Goal: Communication & Community: Share content

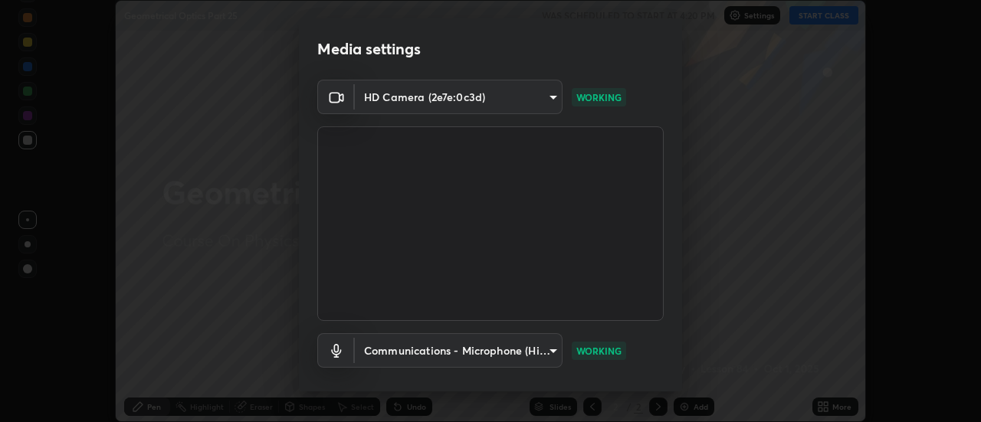
scroll to position [80, 0]
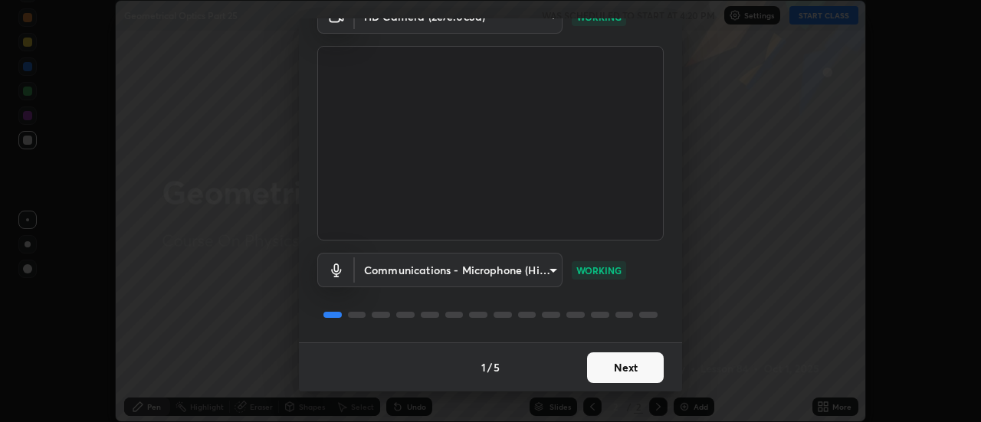
click at [595, 373] on button "Next" at bounding box center [625, 368] width 77 height 31
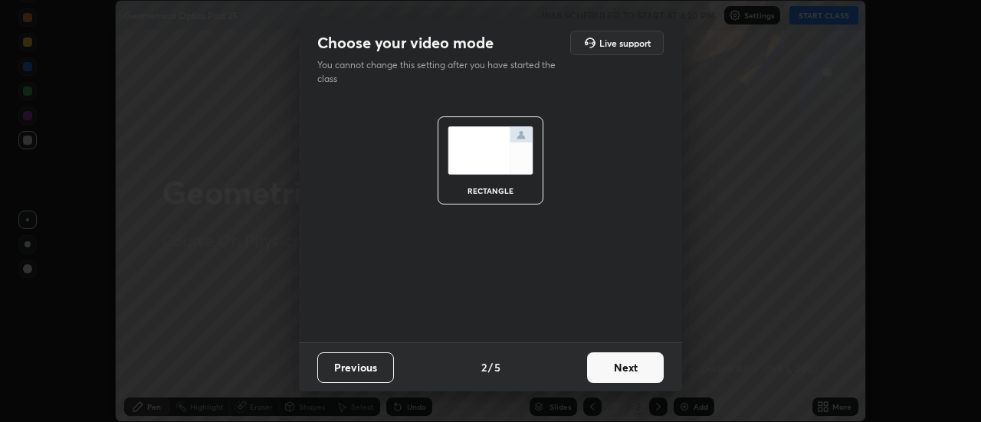
click at [609, 371] on button "Next" at bounding box center [625, 368] width 77 height 31
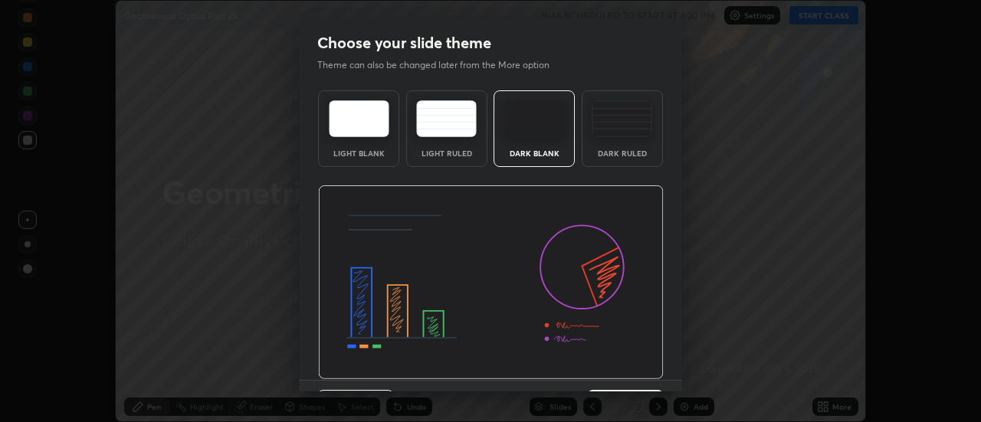
scroll to position [38, 0]
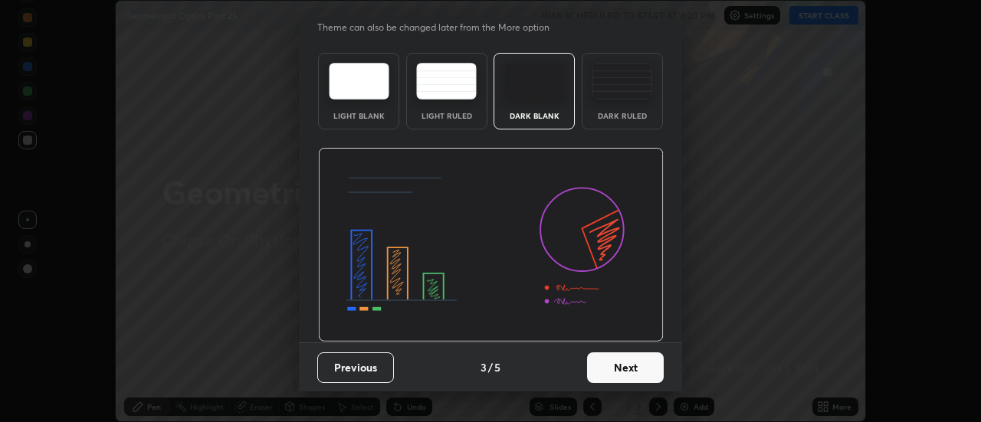
click at [617, 367] on button "Next" at bounding box center [625, 368] width 77 height 31
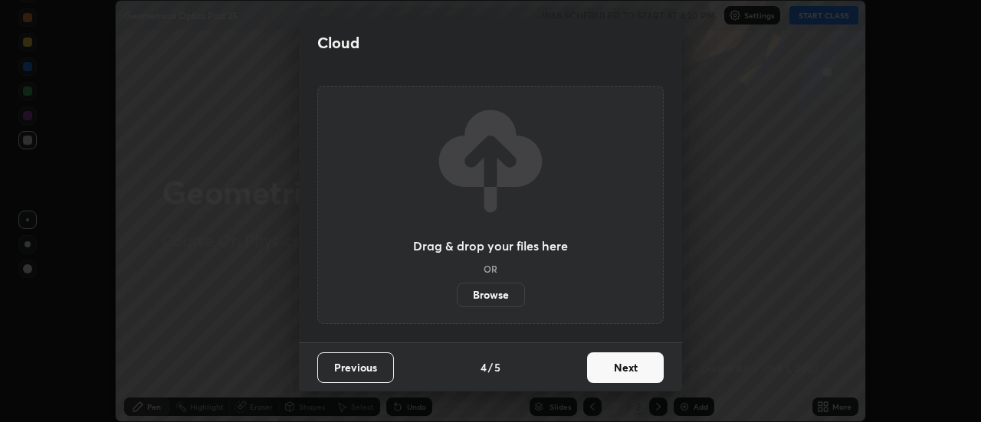
scroll to position [0, 0]
click at [611, 369] on button "Next" at bounding box center [625, 368] width 77 height 31
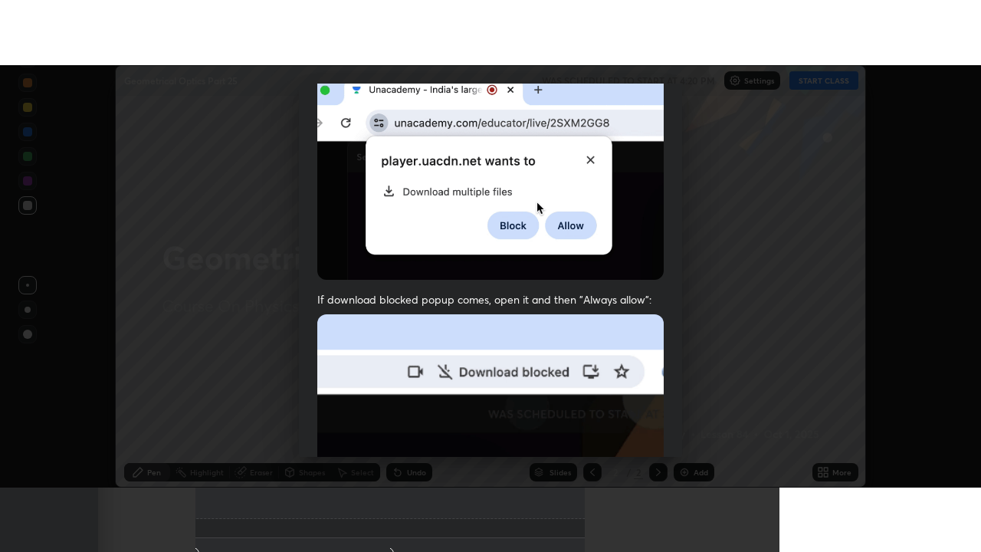
scroll to position [393, 0]
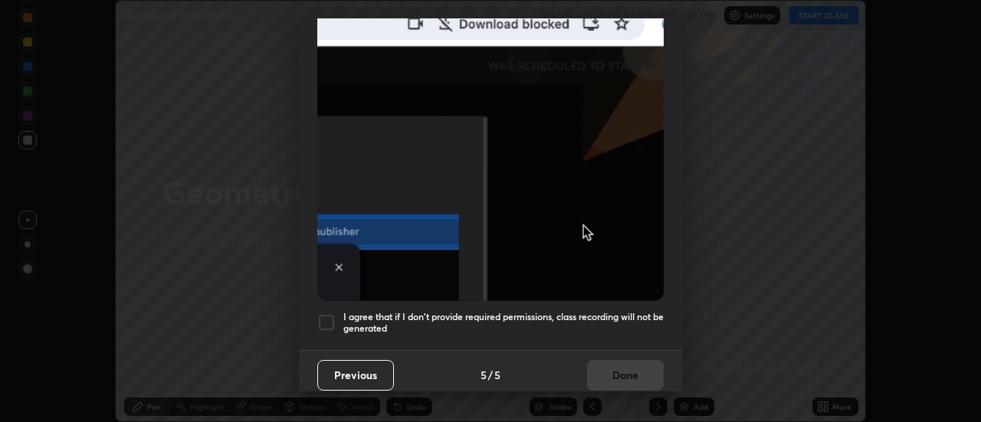
click at [449, 311] on h5 "I agree that if I don't provide required permissions, class recording will not …" at bounding box center [503, 323] width 320 height 24
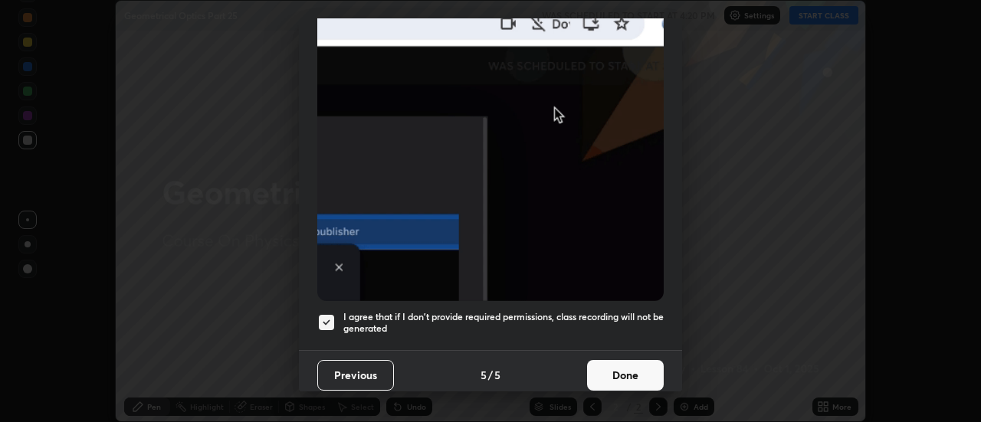
click at [615, 372] on button "Done" at bounding box center [625, 375] width 77 height 31
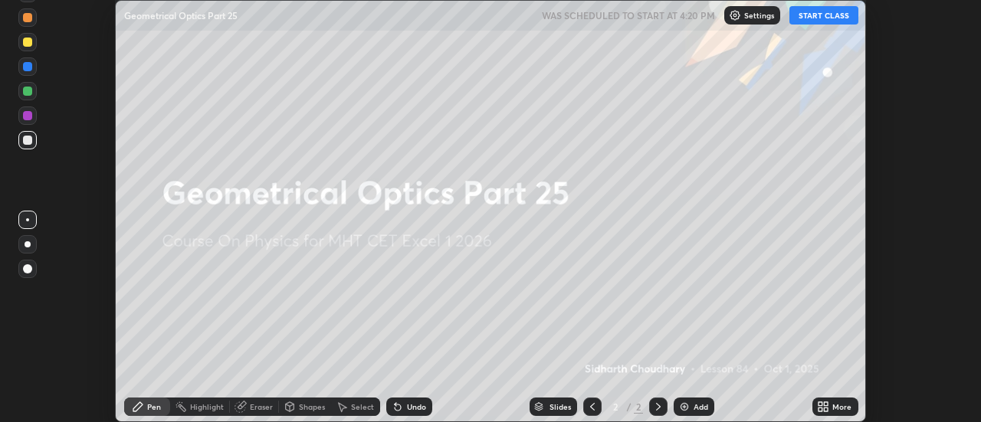
click at [832, 14] on button "START CLASS" at bounding box center [823, 15] width 69 height 18
click at [834, 408] on div "More" at bounding box center [841, 407] width 19 height 8
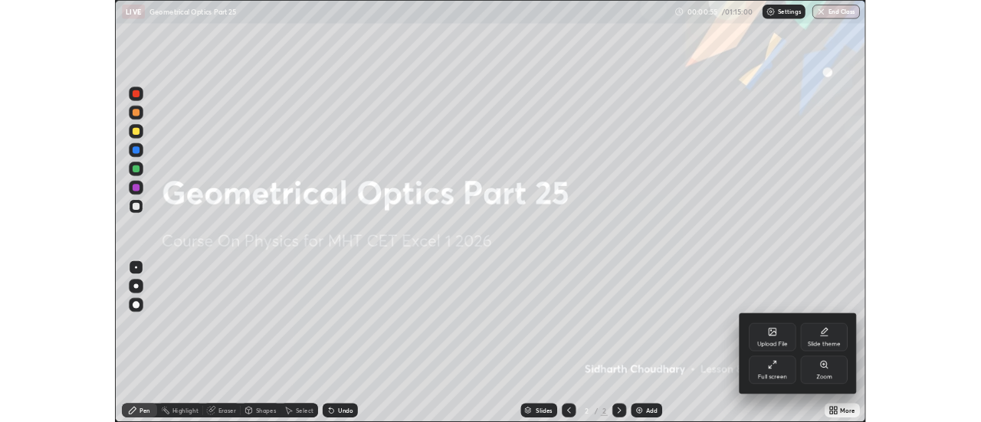
scroll to position [552, 981]
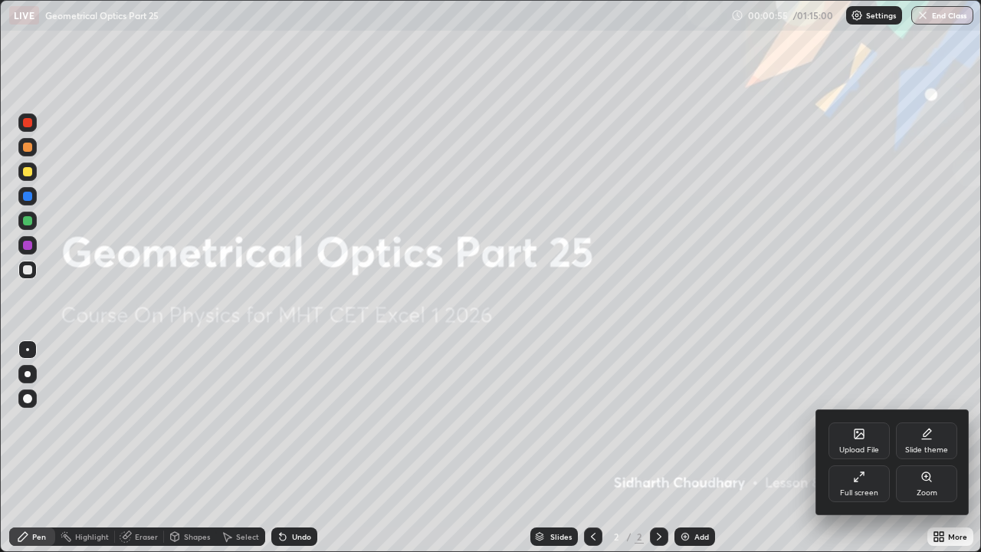
click at [745, 422] on div at bounding box center [490, 276] width 981 height 552
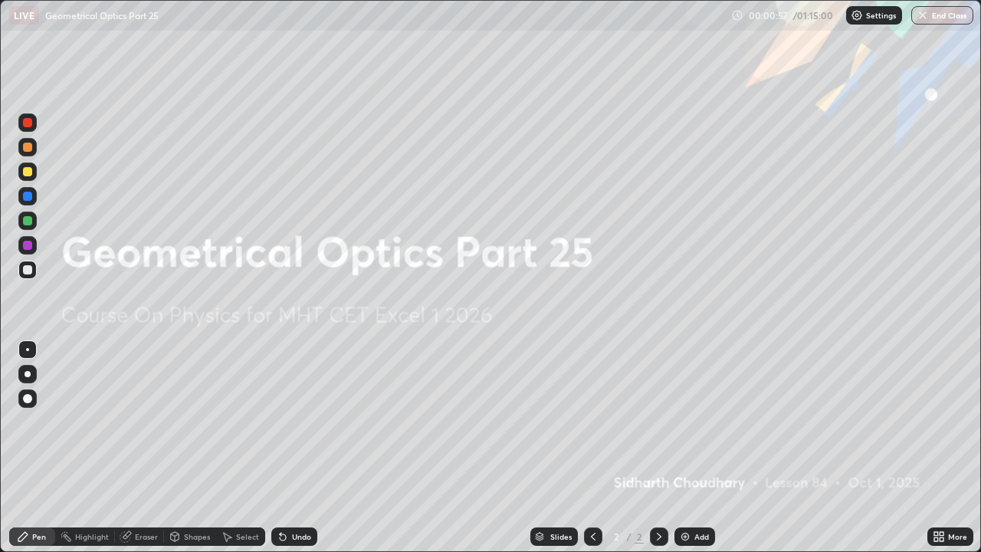
click at [691, 422] on div "Add" at bounding box center [694, 536] width 41 height 18
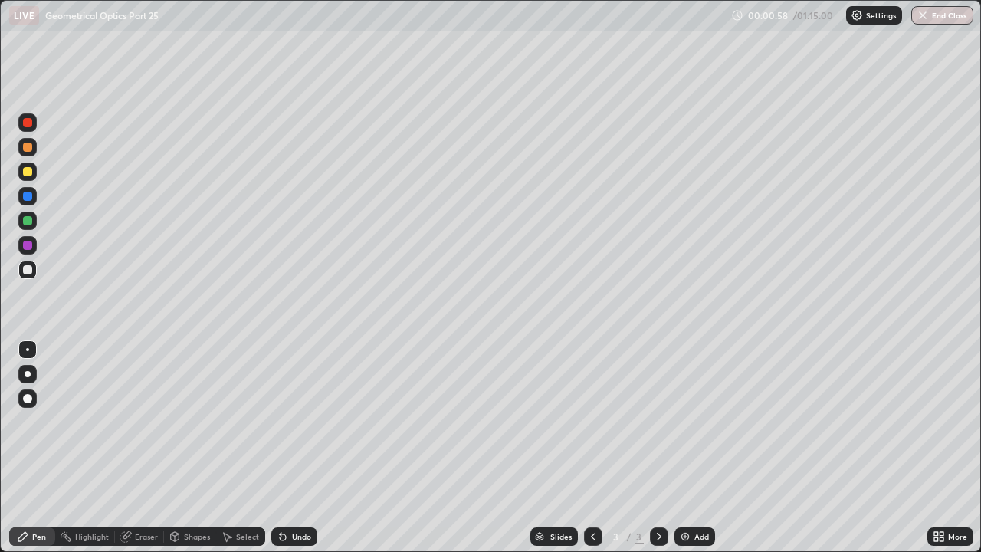
click at [28, 372] on div at bounding box center [28, 374] width 6 height 6
click at [33, 269] on div at bounding box center [27, 270] width 18 height 18
click at [30, 268] on div at bounding box center [27, 269] width 9 height 9
click at [30, 150] on div at bounding box center [27, 147] width 9 height 9
click at [28, 268] on div at bounding box center [27, 269] width 9 height 9
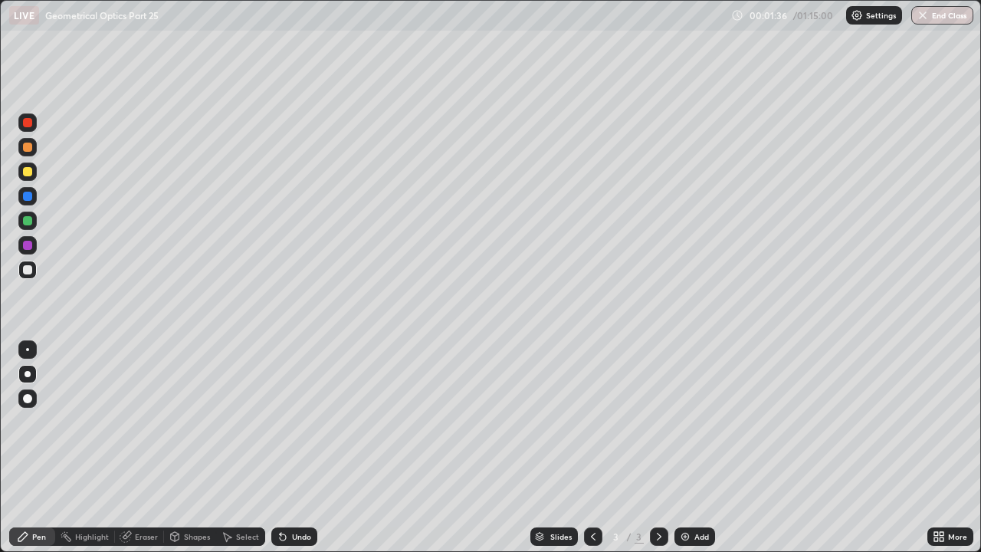
click at [26, 145] on div at bounding box center [27, 147] width 9 height 9
click at [34, 267] on div at bounding box center [27, 270] width 18 height 18
click at [33, 173] on div at bounding box center [27, 171] width 18 height 18
click at [684, 422] on img at bounding box center [685, 536] width 12 height 12
click at [34, 271] on div at bounding box center [27, 270] width 18 height 18
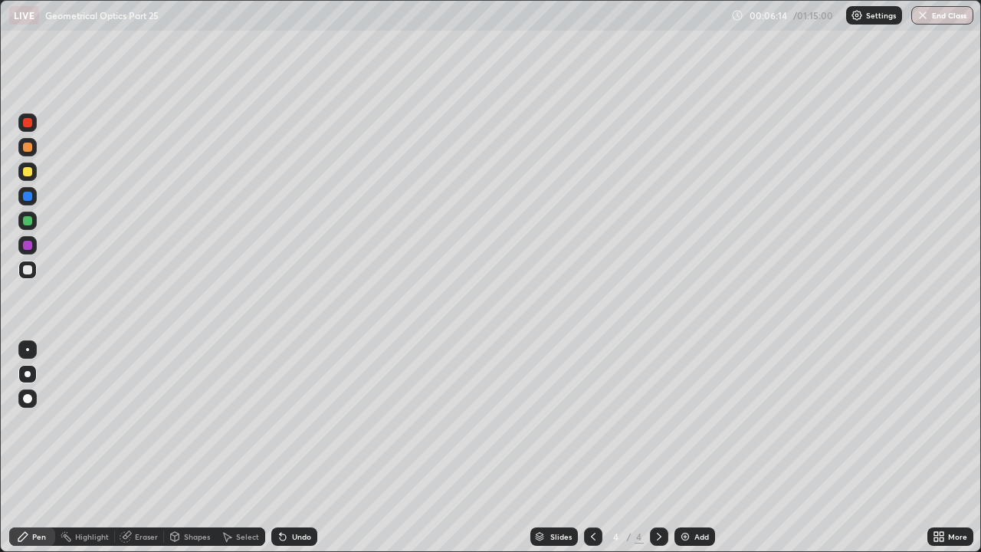
click at [27, 148] on div at bounding box center [27, 147] width 9 height 9
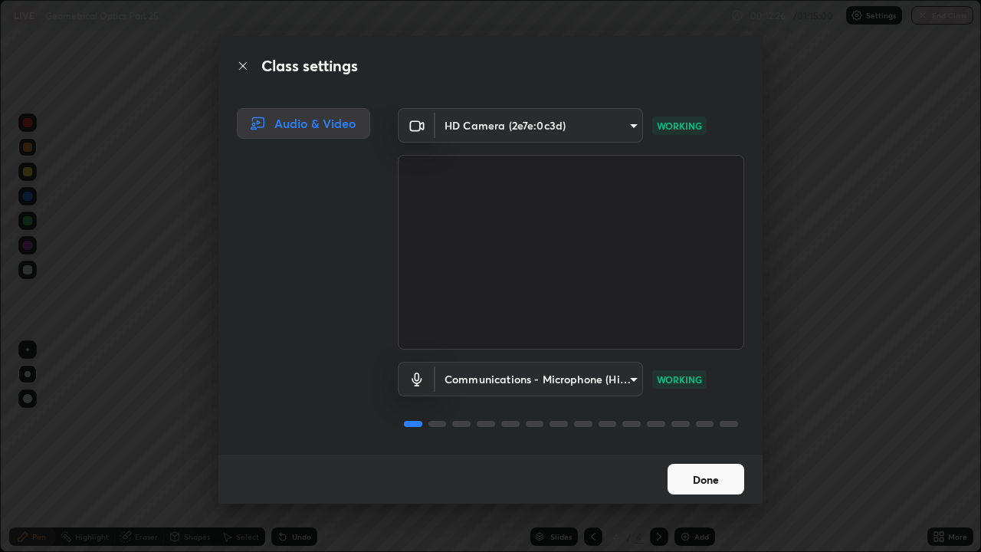
click at [691, 422] on button "Done" at bounding box center [706, 479] width 77 height 31
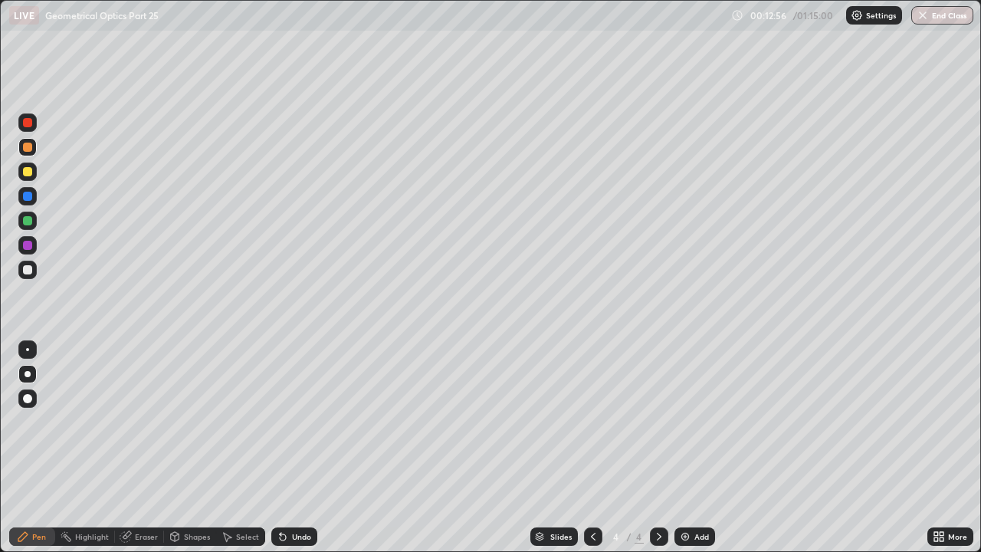
click at [28, 172] on div at bounding box center [27, 171] width 9 height 9
click at [687, 422] on img at bounding box center [685, 536] width 12 height 12
click at [28, 268] on div at bounding box center [27, 269] width 9 height 9
click at [27, 172] on div at bounding box center [27, 171] width 9 height 9
click at [31, 266] on div at bounding box center [27, 269] width 9 height 9
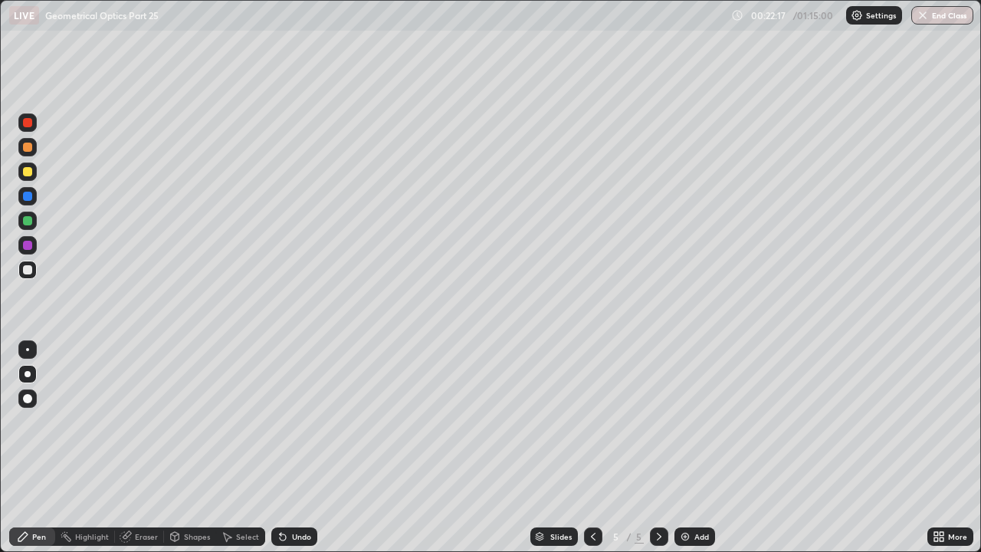
click at [30, 172] on div at bounding box center [27, 171] width 9 height 9
click at [28, 171] on div at bounding box center [27, 171] width 9 height 9
click at [25, 263] on div at bounding box center [27, 270] width 18 height 18
click at [27, 266] on div at bounding box center [27, 269] width 9 height 9
click at [28, 221] on div at bounding box center [27, 220] width 9 height 9
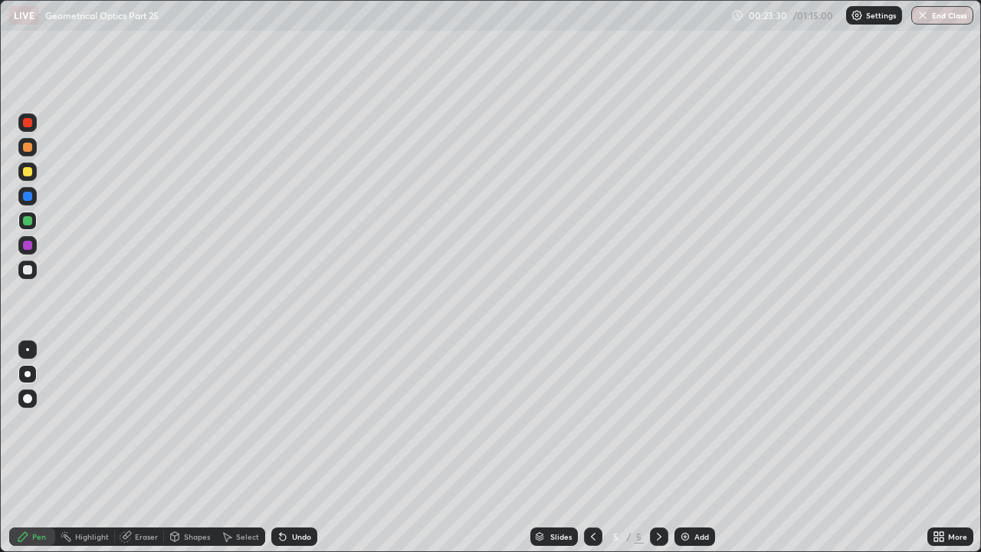
click at [30, 222] on div at bounding box center [27, 220] width 9 height 9
click at [31, 274] on div at bounding box center [27, 270] width 18 height 18
click at [31, 172] on div at bounding box center [27, 171] width 9 height 9
click at [27, 146] on div at bounding box center [27, 147] width 9 height 9
click at [303, 422] on div "Undo" at bounding box center [301, 537] width 19 height 8
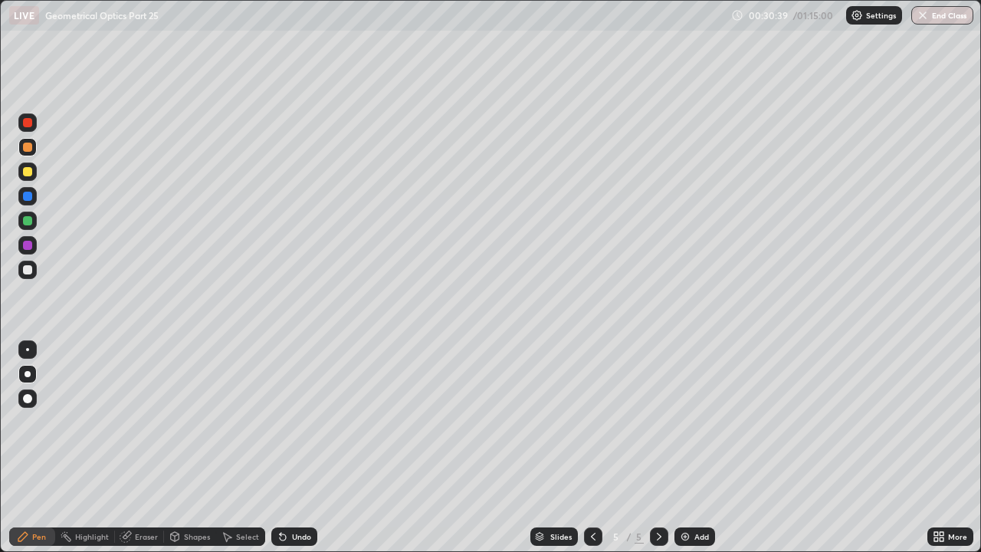
click at [297, 422] on div "Undo" at bounding box center [294, 536] width 46 height 18
click at [28, 264] on div at bounding box center [27, 270] width 18 height 18
click at [139, 422] on div "Eraser" at bounding box center [146, 537] width 23 height 8
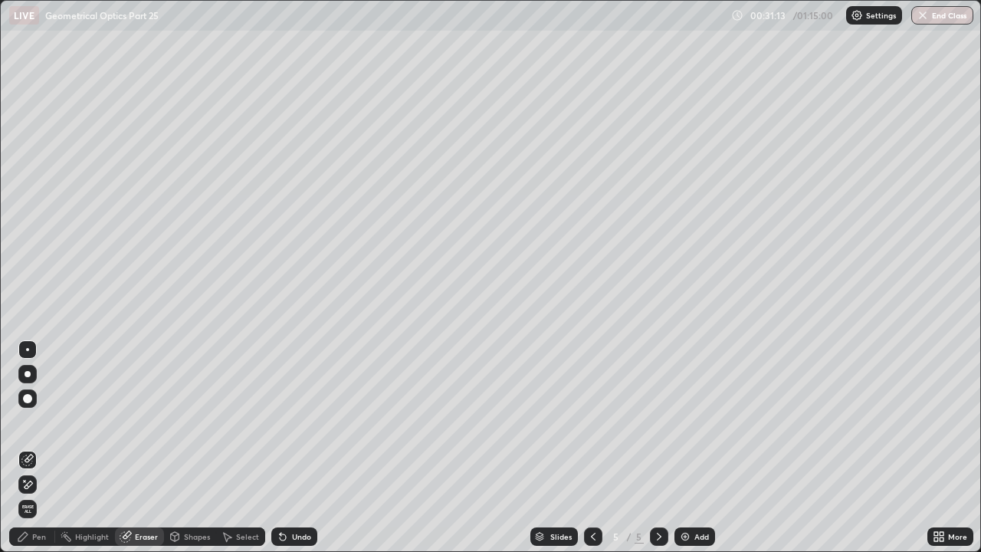
click at [28, 375] on div at bounding box center [28, 374] width 6 height 6
click at [39, 422] on div "Pen" at bounding box center [39, 537] width 14 height 8
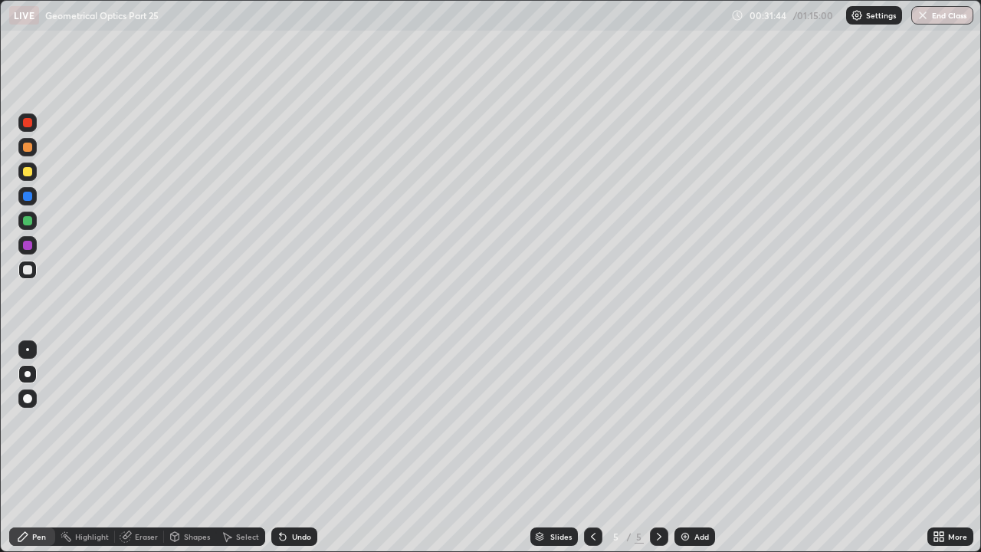
click at [29, 149] on div at bounding box center [27, 147] width 9 height 9
click at [684, 422] on div "Add" at bounding box center [694, 536] width 41 height 18
click at [27, 269] on div at bounding box center [27, 269] width 9 height 9
click at [28, 149] on div at bounding box center [27, 147] width 9 height 9
click at [26, 172] on div at bounding box center [27, 171] width 9 height 9
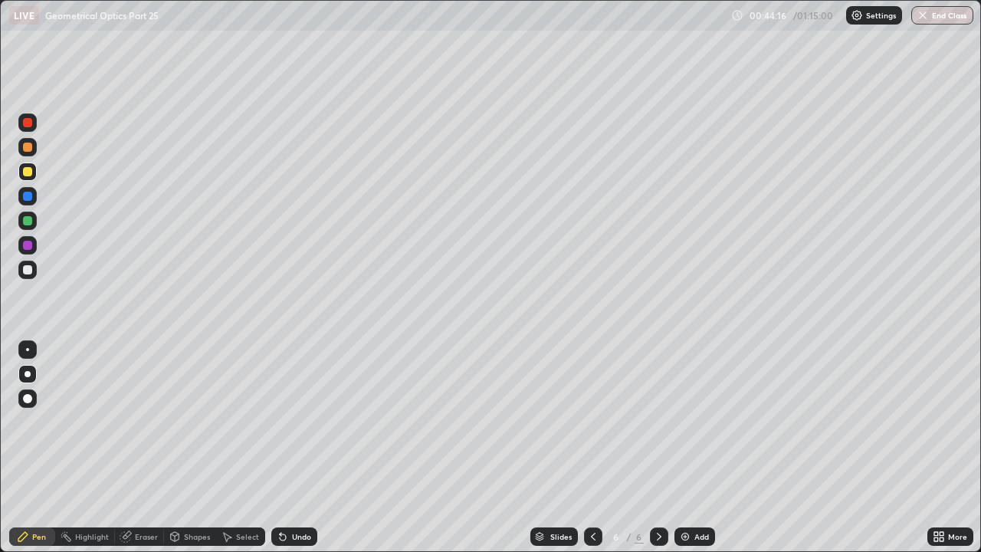
click at [299, 422] on div "Undo" at bounding box center [301, 537] width 19 height 8
click at [297, 422] on div "Undo" at bounding box center [301, 537] width 19 height 8
click at [281, 422] on icon at bounding box center [283, 537] width 6 height 6
click at [274, 422] on div "Undo" at bounding box center [294, 536] width 46 height 18
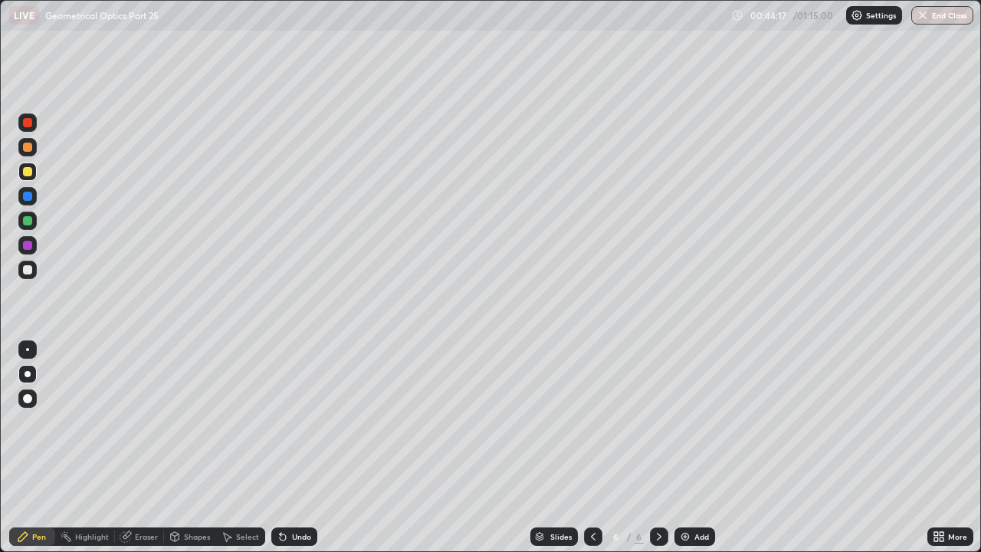
click at [274, 422] on div "Undo" at bounding box center [294, 536] width 46 height 18
click at [262, 422] on div "Select" at bounding box center [240, 536] width 49 height 31
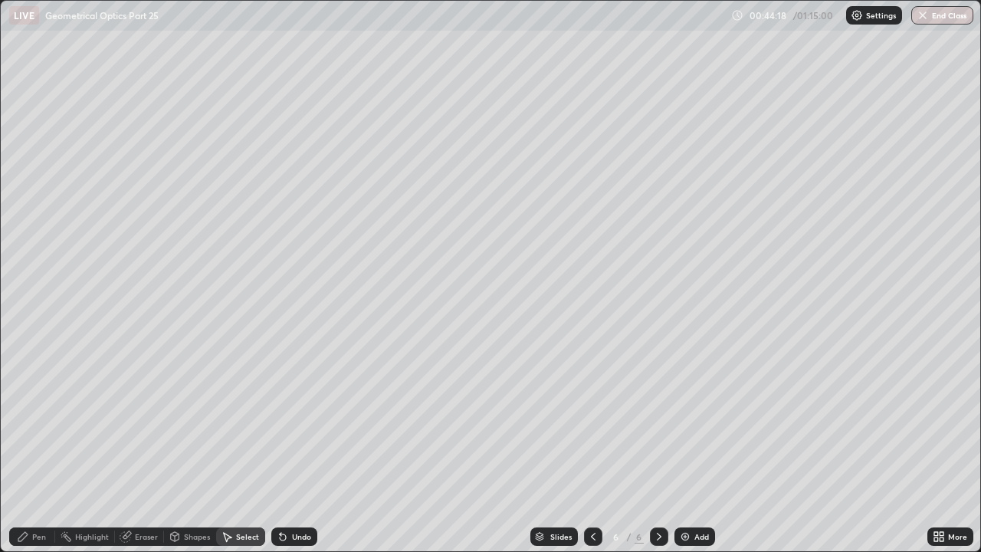
click at [272, 422] on div "Undo" at bounding box center [294, 536] width 46 height 18
click at [260, 422] on div "Select" at bounding box center [240, 536] width 49 height 18
click at [271, 422] on div "Undo" at bounding box center [294, 536] width 46 height 18
click at [238, 422] on div "Select" at bounding box center [247, 537] width 23 height 8
click at [240, 422] on div "Select" at bounding box center [247, 537] width 23 height 8
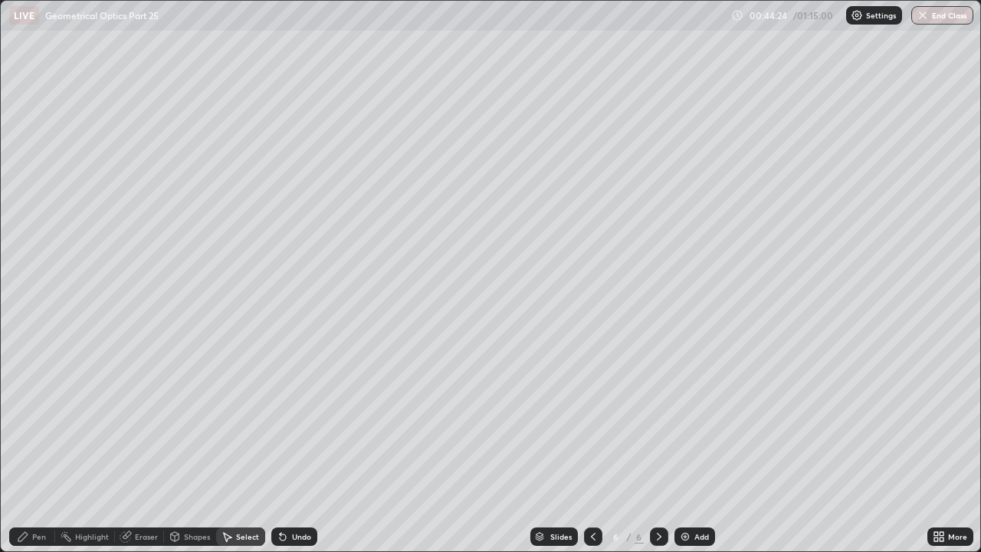
click at [292, 422] on div "Undo" at bounding box center [301, 537] width 19 height 8
click at [290, 422] on div "Undo" at bounding box center [294, 536] width 46 height 18
click at [691, 422] on div "Add" at bounding box center [694, 536] width 41 height 18
click at [46, 422] on div "Pen" at bounding box center [32, 536] width 46 height 18
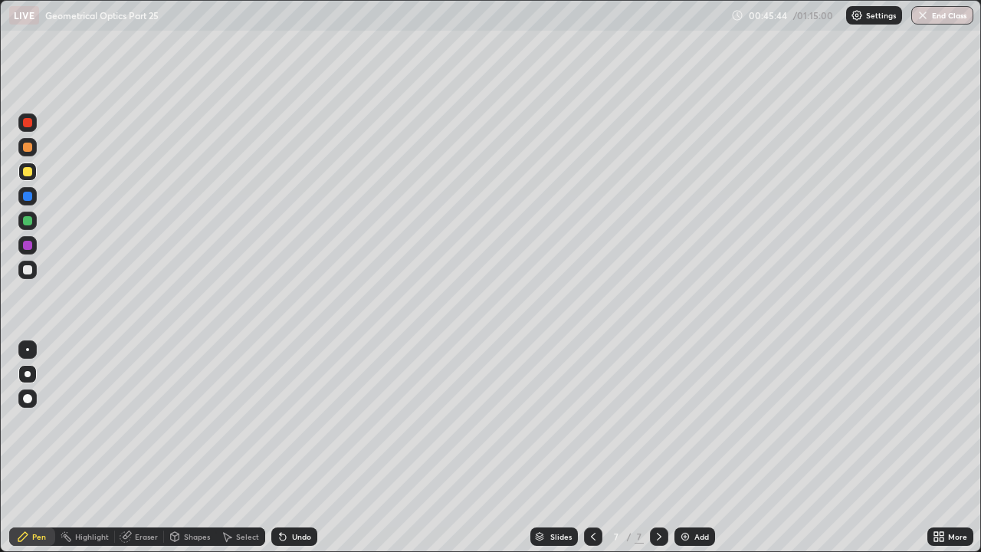
click at [28, 266] on div at bounding box center [27, 269] width 9 height 9
click at [29, 173] on div at bounding box center [27, 171] width 9 height 9
click at [27, 267] on div at bounding box center [27, 269] width 9 height 9
click at [30, 169] on div at bounding box center [27, 171] width 9 height 9
click at [30, 270] on div at bounding box center [27, 269] width 9 height 9
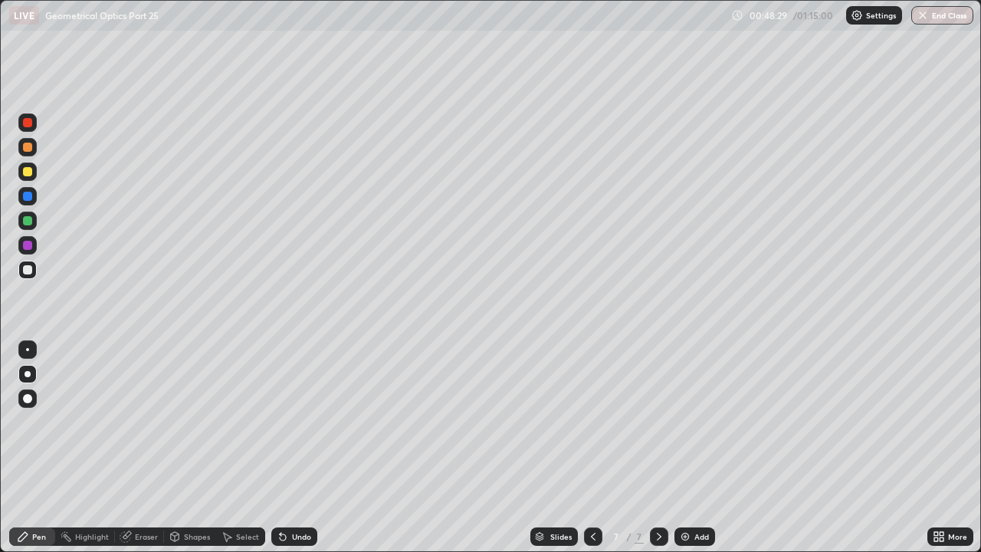
click at [31, 267] on div at bounding box center [27, 269] width 9 height 9
click at [28, 171] on div at bounding box center [27, 171] width 9 height 9
click at [292, 422] on div "Undo" at bounding box center [301, 537] width 19 height 8
click at [689, 422] on div "Add" at bounding box center [694, 536] width 41 height 18
click at [33, 272] on div at bounding box center [27, 270] width 18 height 18
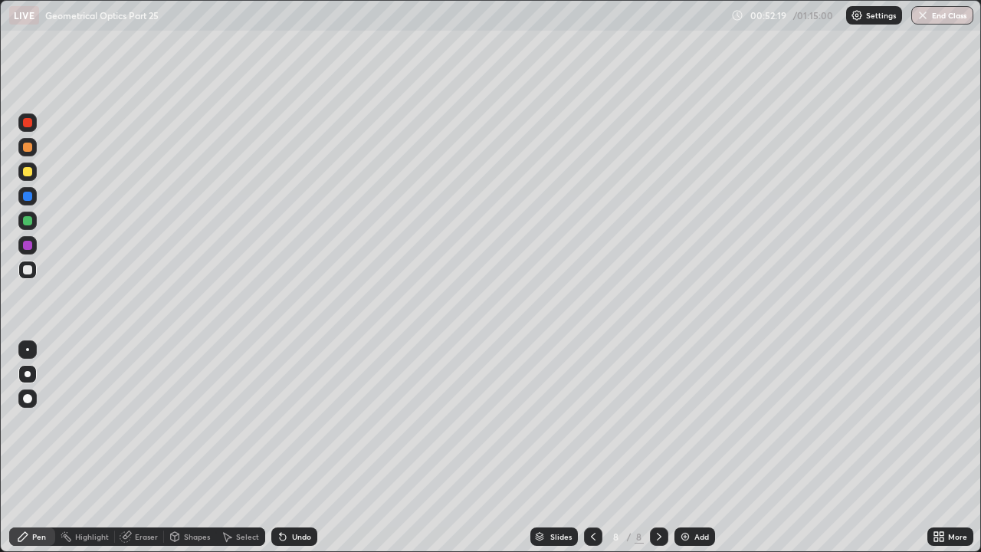
click at [28, 147] on div at bounding box center [27, 147] width 9 height 9
click at [26, 176] on div at bounding box center [27, 171] width 9 height 9
click at [34, 265] on div at bounding box center [27, 270] width 18 height 18
click at [25, 218] on div at bounding box center [27, 220] width 9 height 9
click at [693, 422] on div "Add" at bounding box center [694, 536] width 41 height 18
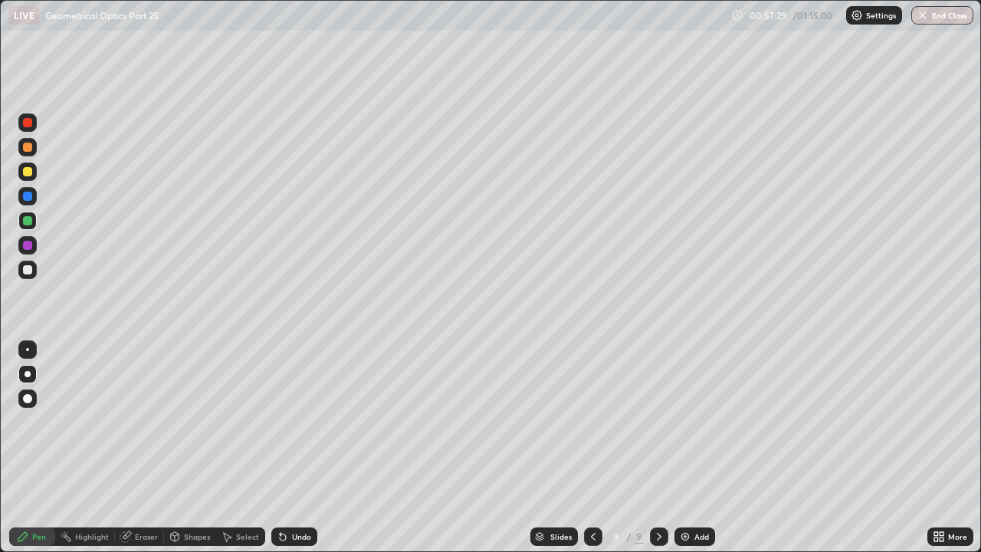
click at [28, 272] on div at bounding box center [27, 269] width 9 height 9
click at [30, 175] on div at bounding box center [27, 171] width 9 height 9
click at [30, 271] on div at bounding box center [27, 269] width 9 height 9
click at [599, 422] on div at bounding box center [593, 536] width 18 height 18
click at [594, 422] on icon at bounding box center [593, 536] width 12 height 12
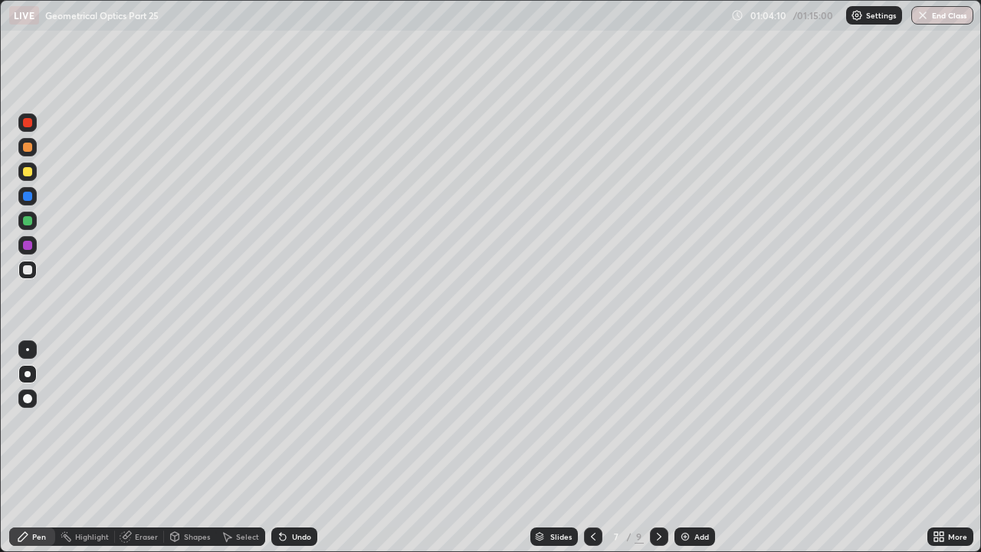
click at [658, 422] on icon at bounding box center [659, 536] width 12 height 12
click at [661, 422] on div at bounding box center [659, 536] width 18 height 18
click at [27, 145] on div at bounding box center [27, 147] width 9 height 9
click at [691, 422] on div "Add" at bounding box center [694, 536] width 41 height 18
click at [29, 173] on div at bounding box center [27, 171] width 9 height 9
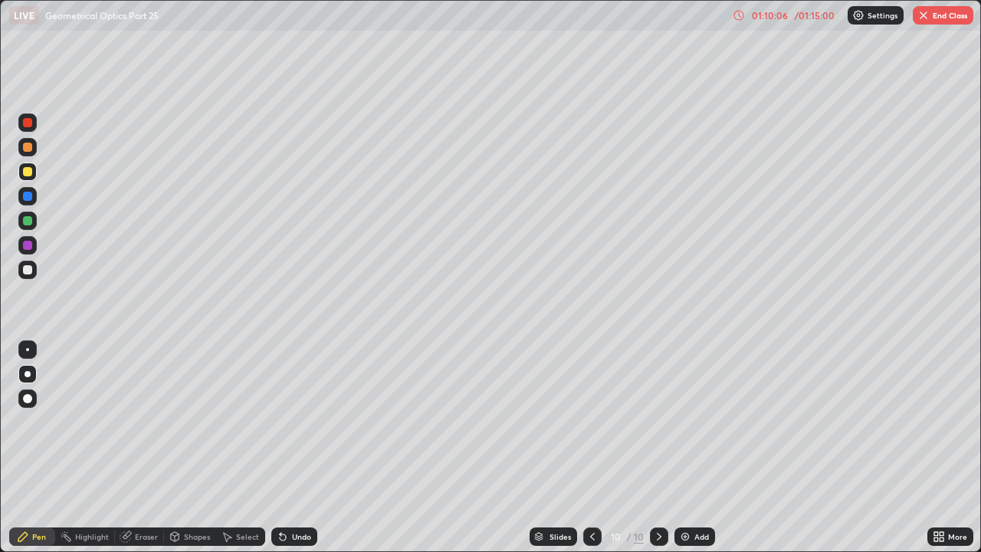
click at [936, 14] on button "End Class" at bounding box center [943, 15] width 61 height 18
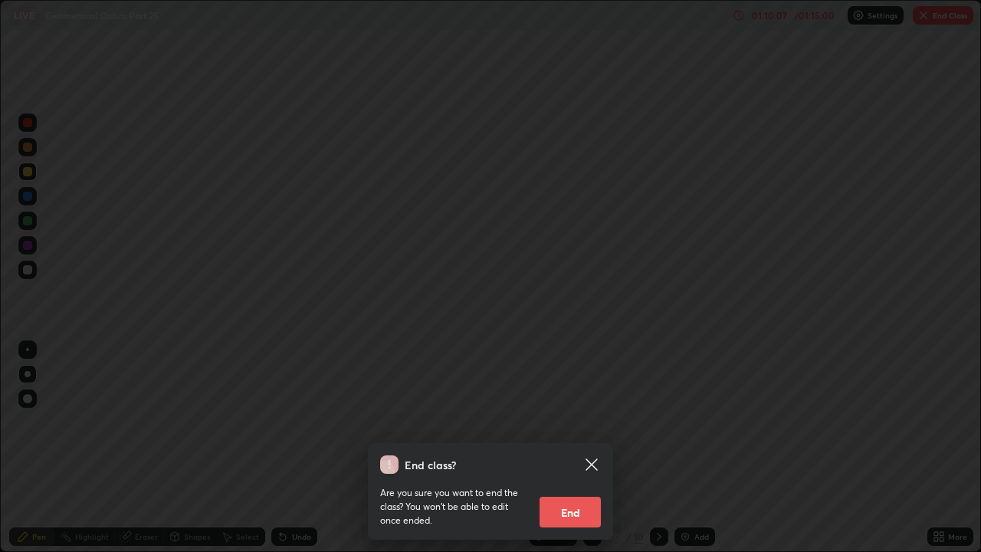
click at [581, 422] on button "End" at bounding box center [570, 512] width 61 height 31
